Goal: Contribute content

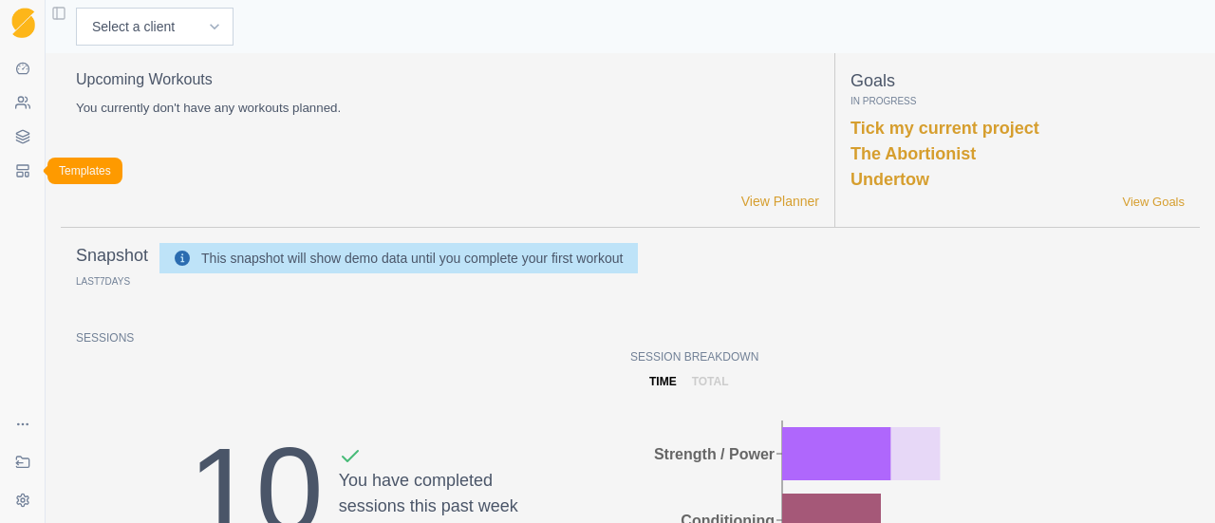
click at [24, 175] on icon at bounding box center [22, 170] width 15 height 15
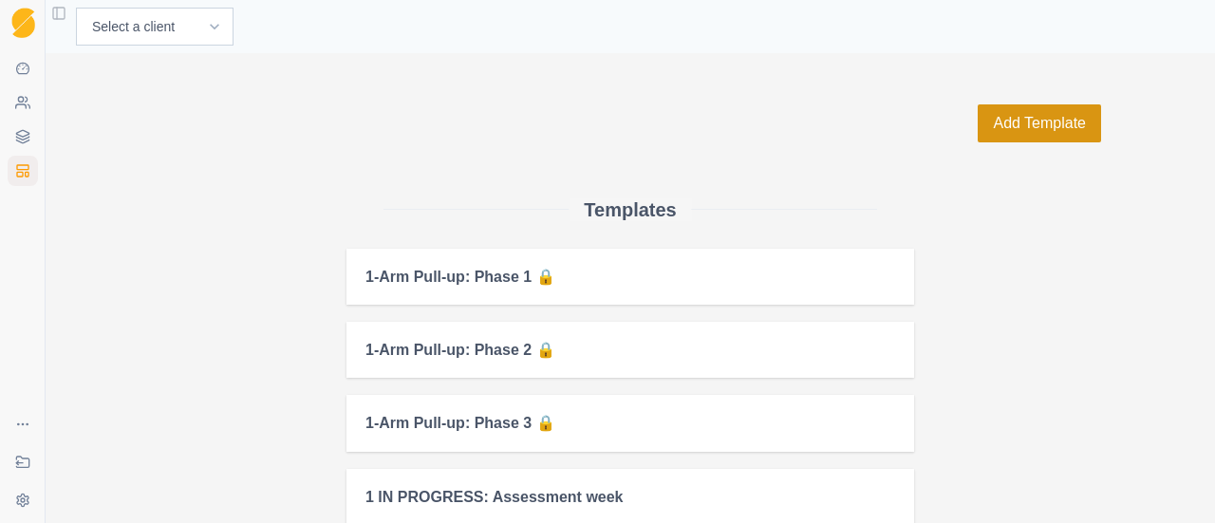
click at [1017, 115] on button "Add Template" at bounding box center [1038, 123] width 123 height 38
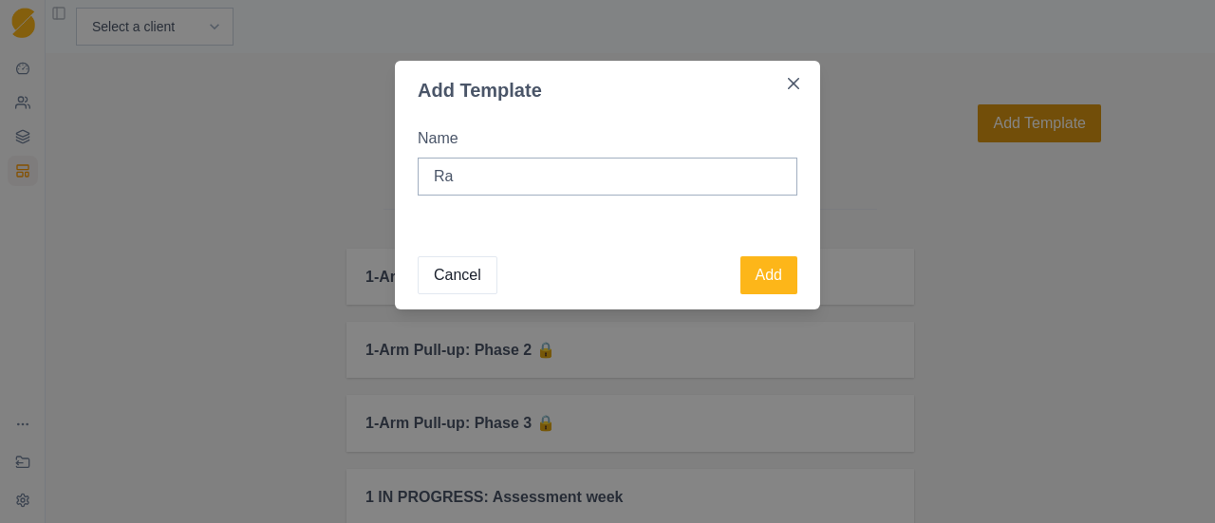
type input "R"
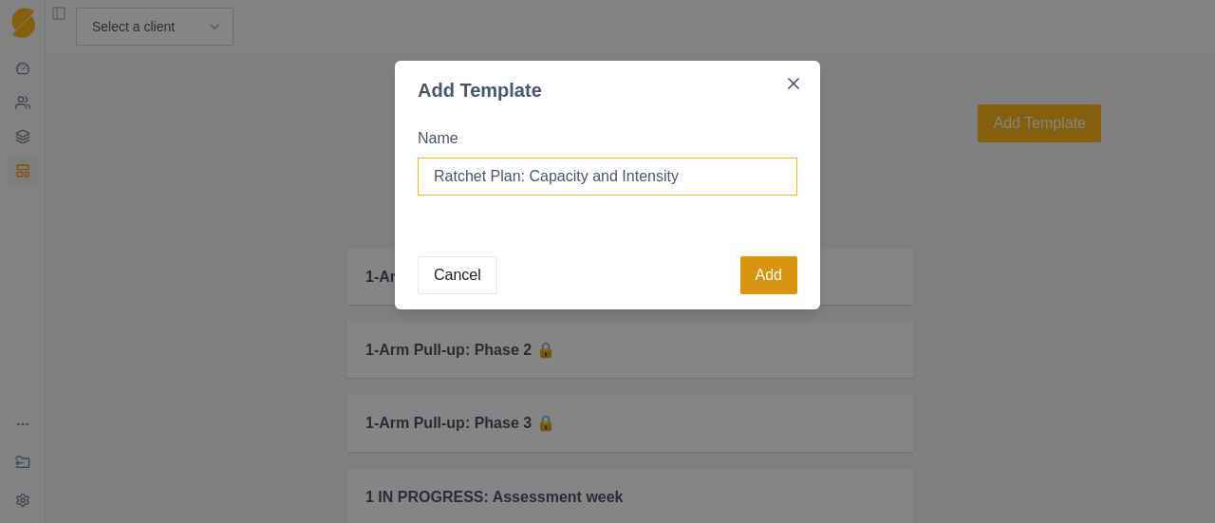
type input "Ratchet Plan: Capacity and Intensity"
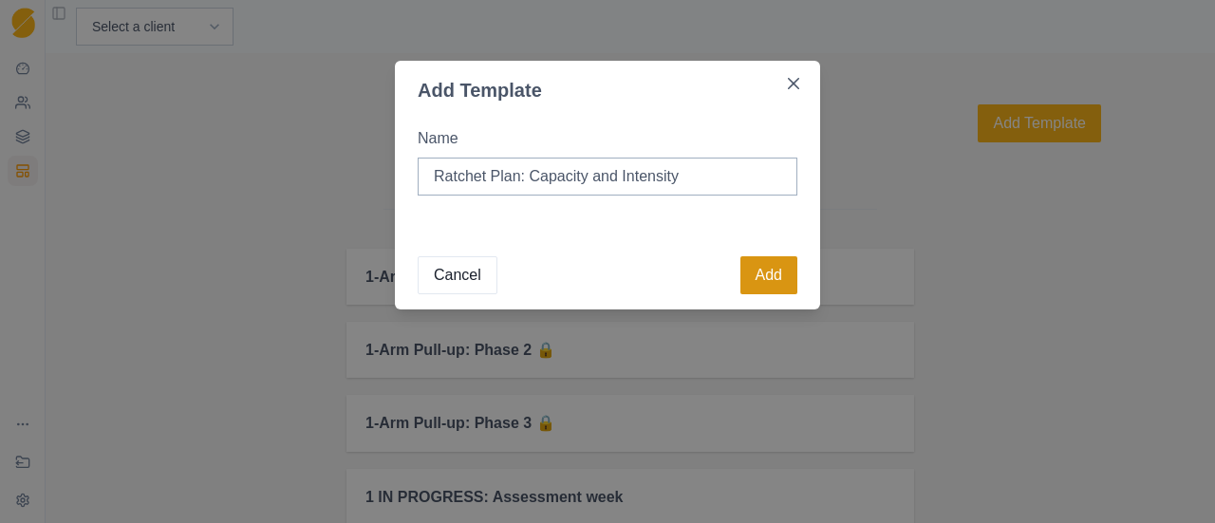
click at [767, 268] on button "Add" at bounding box center [768, 275] width 57 height 38
